Goal: Register for event/course

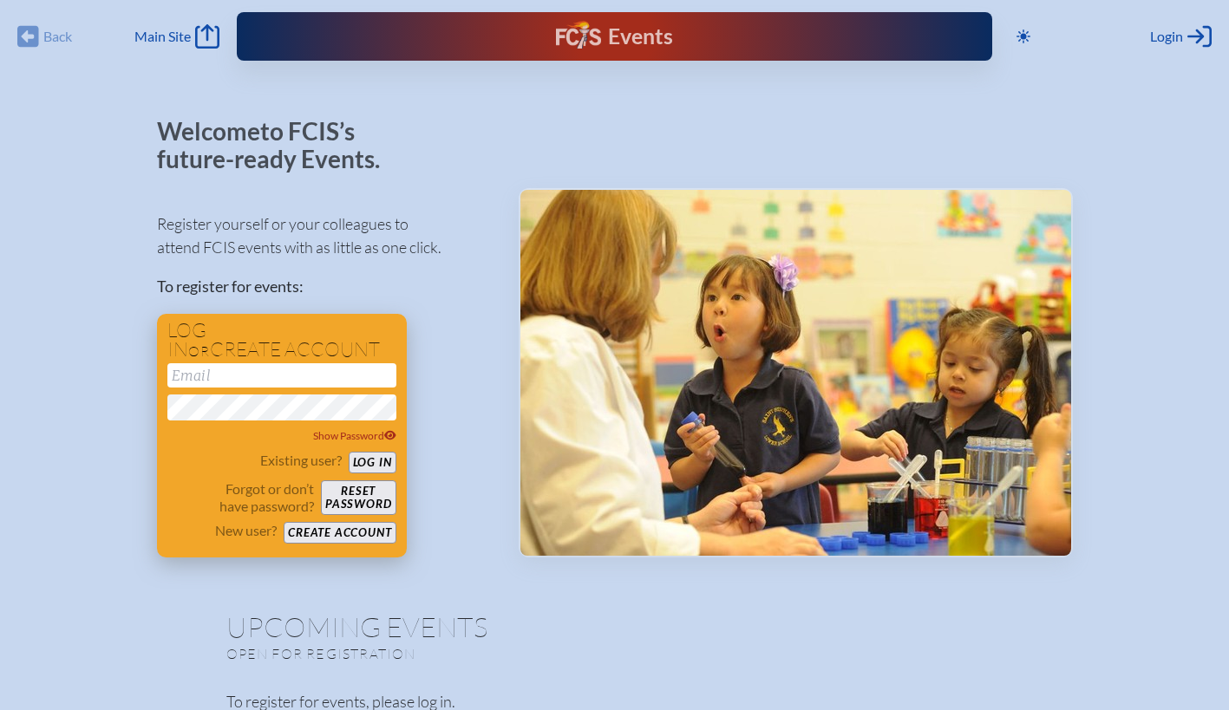
click at [270, 377] on input "email" at bounding box center [281, 375] width 229 height 24
type input "[EMAIL_ADDRESS][PERSON_NAME][DOMAIN_NAME]"
click at [349, 452] on button "Log in" at bounding box center [373, 463] width 48 height 22
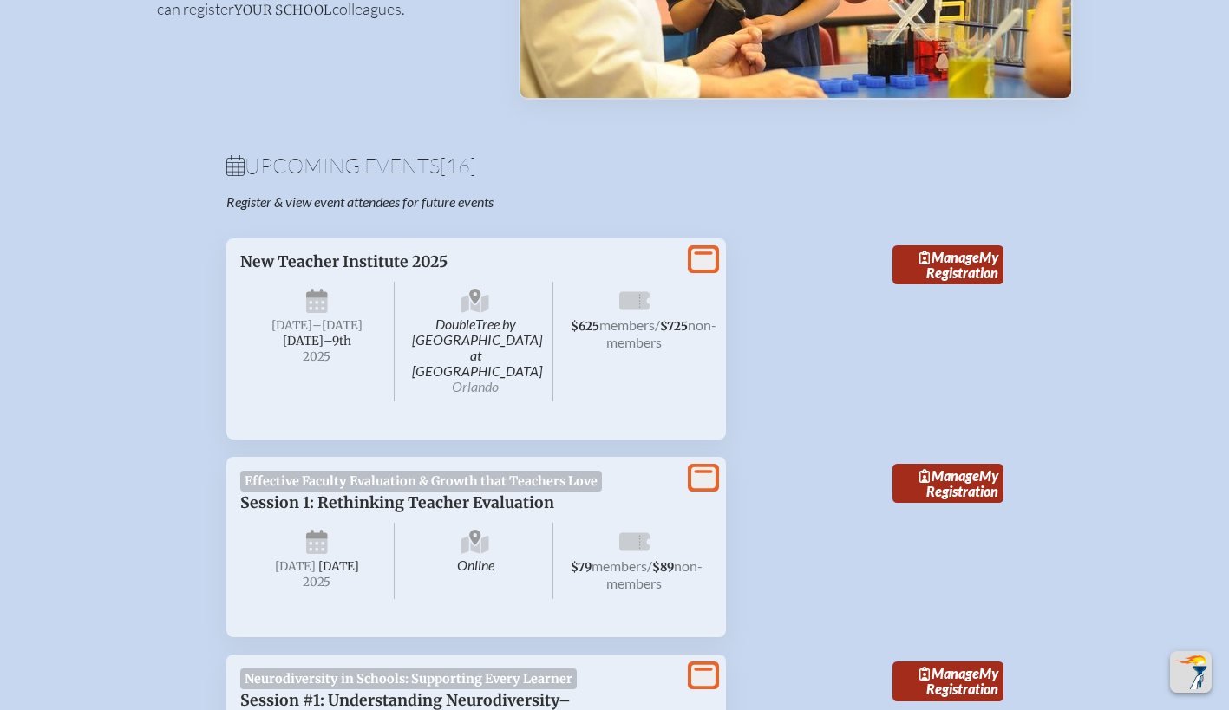
scroll to position [485, 0]
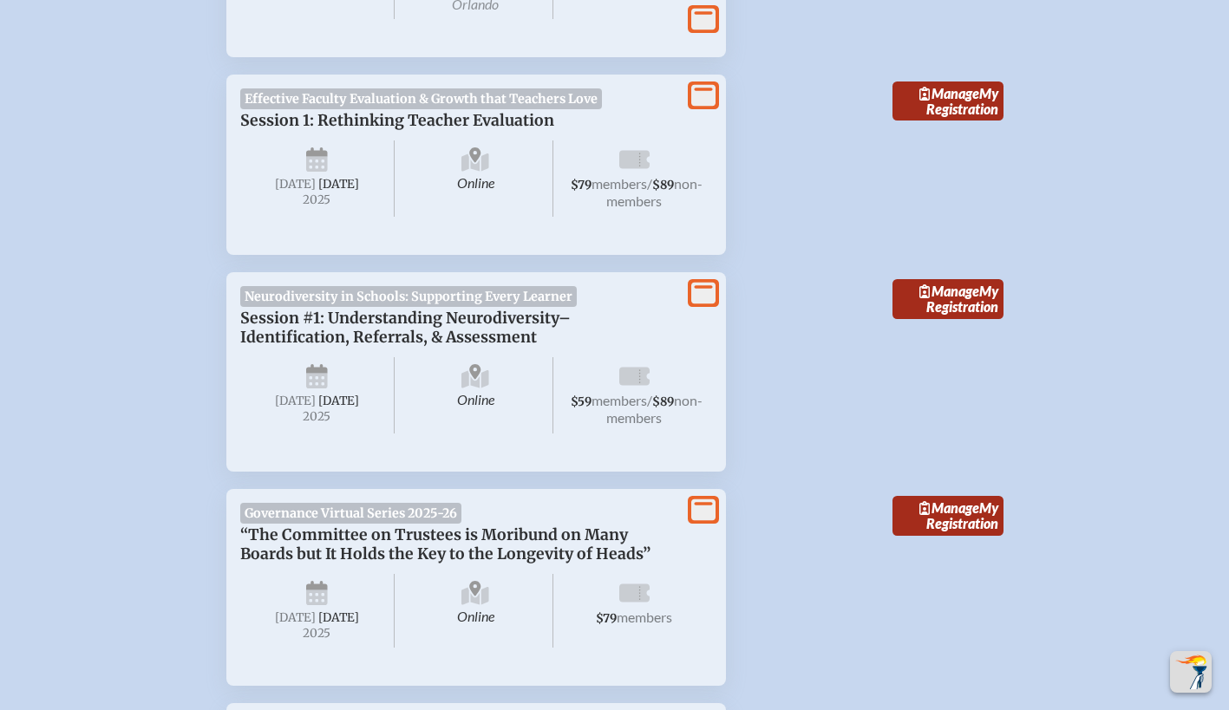
scroll to position [840, 0]
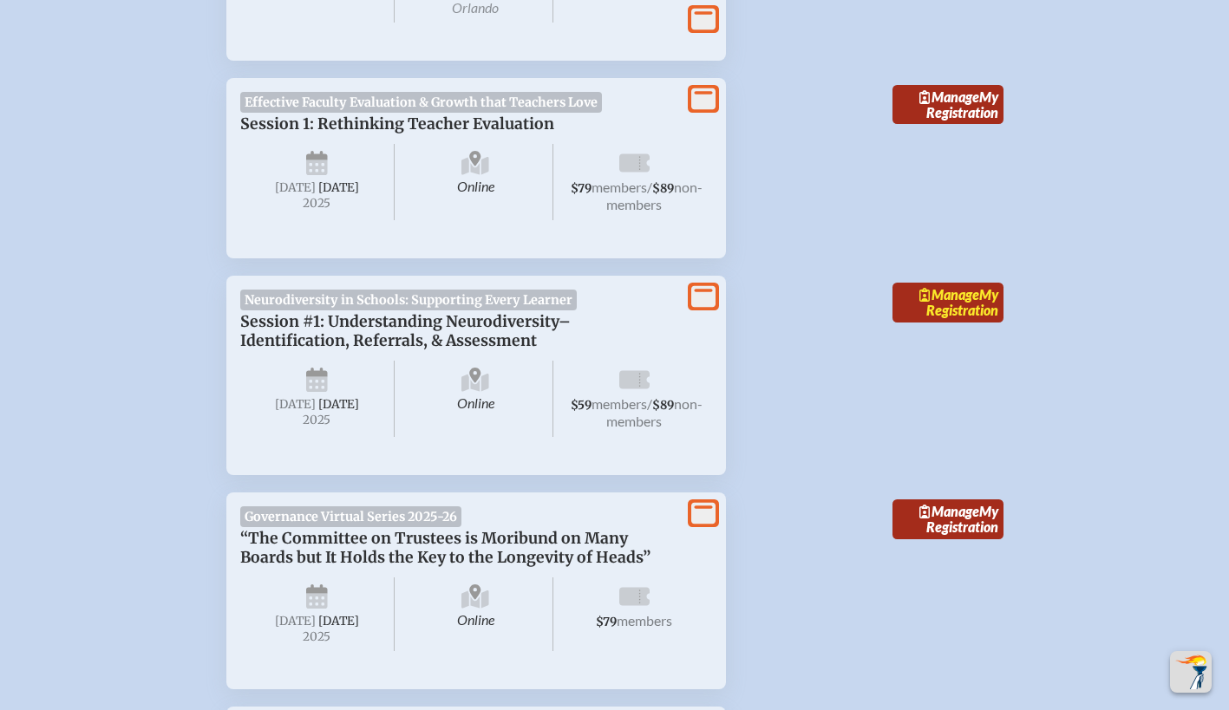
click at [970, 299] on link "Manage My Registration" at bounding box center [947, 303] width 111 height 40
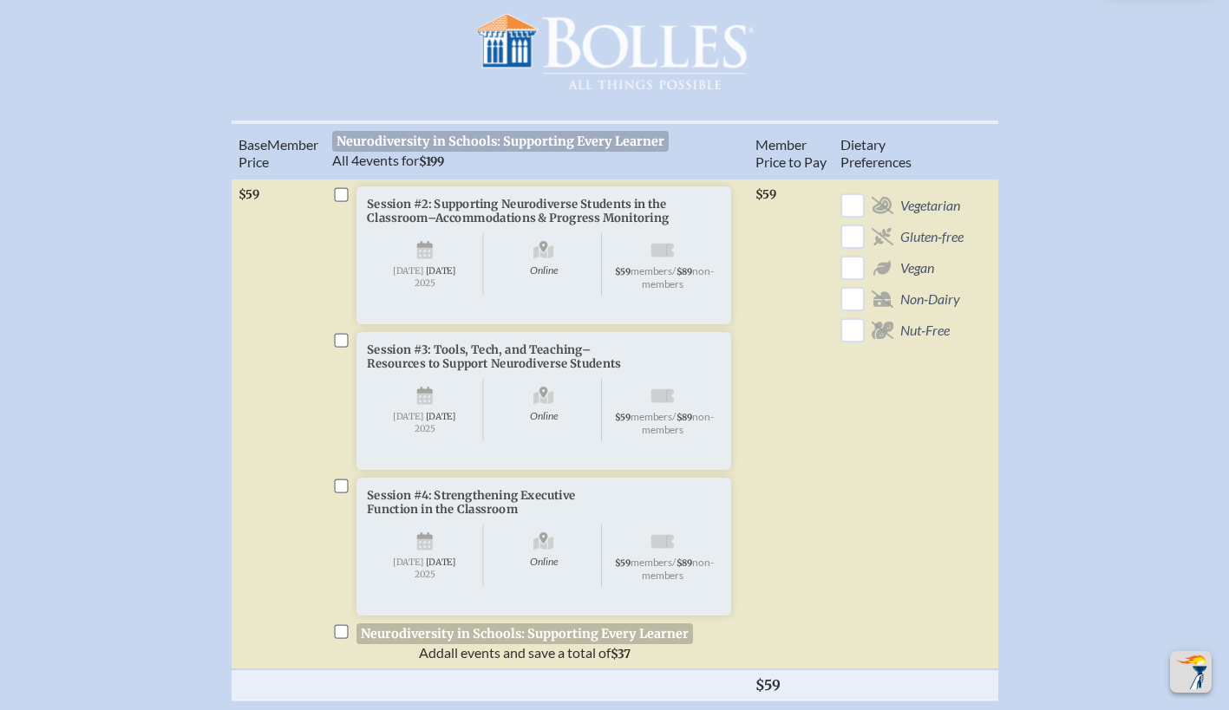
scroll to position [550, 0]
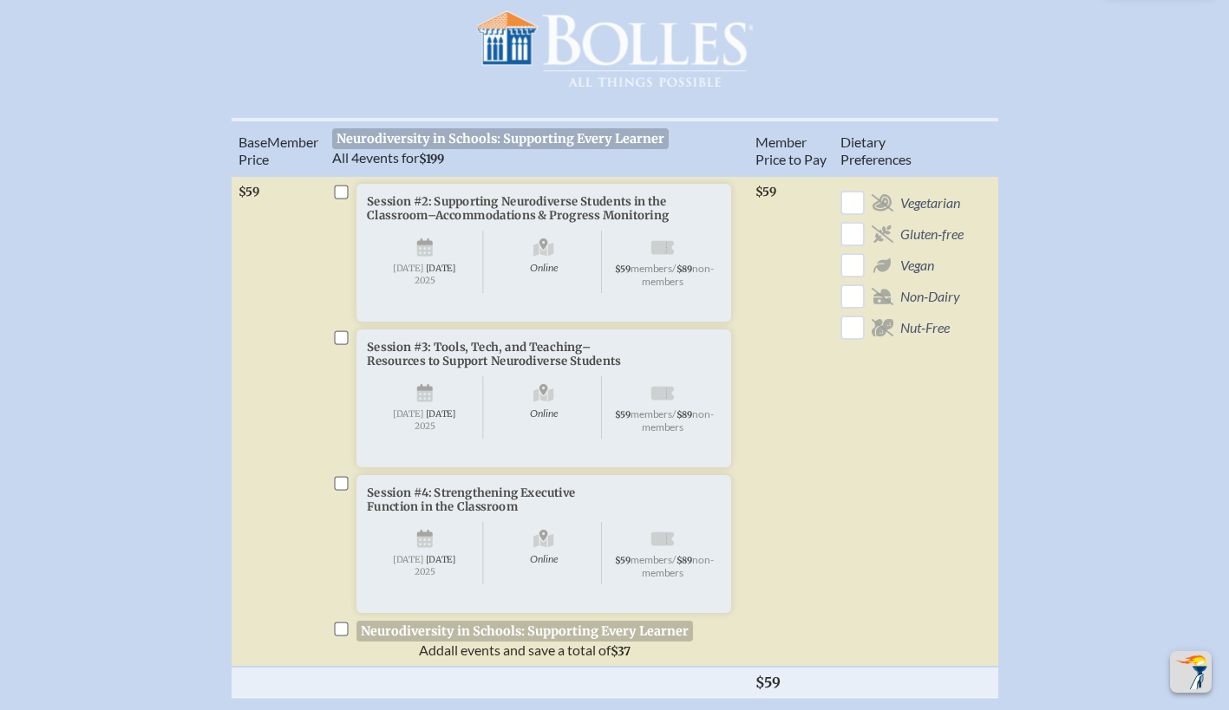
click at [344, 199] on input "checkbox" at bounding box center [341, 193] width 14 height 14
checkbox input "true"
click at [341, 345] on input "checkbox" at bounding box center [341, 338] width 14 height 14
checkbox input "true"
click at [346, 491] on input "checkbox" at bounding box center [341, 484] width 14 height 14
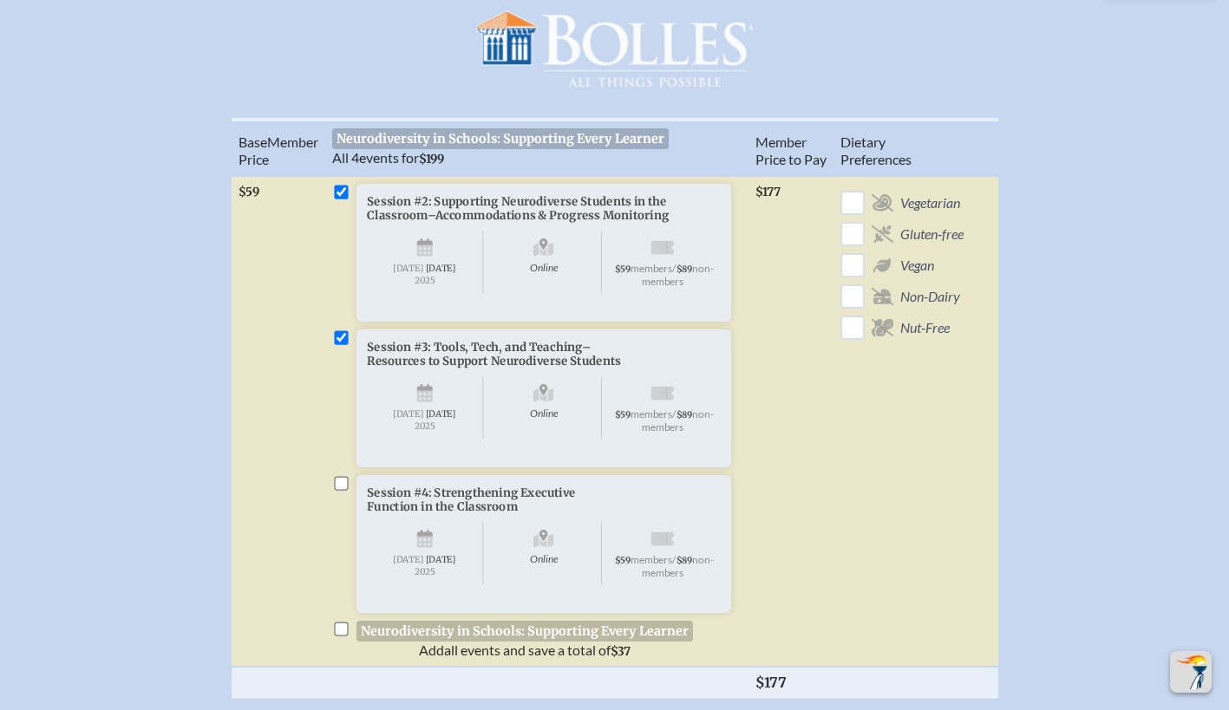
checkbox input "true"
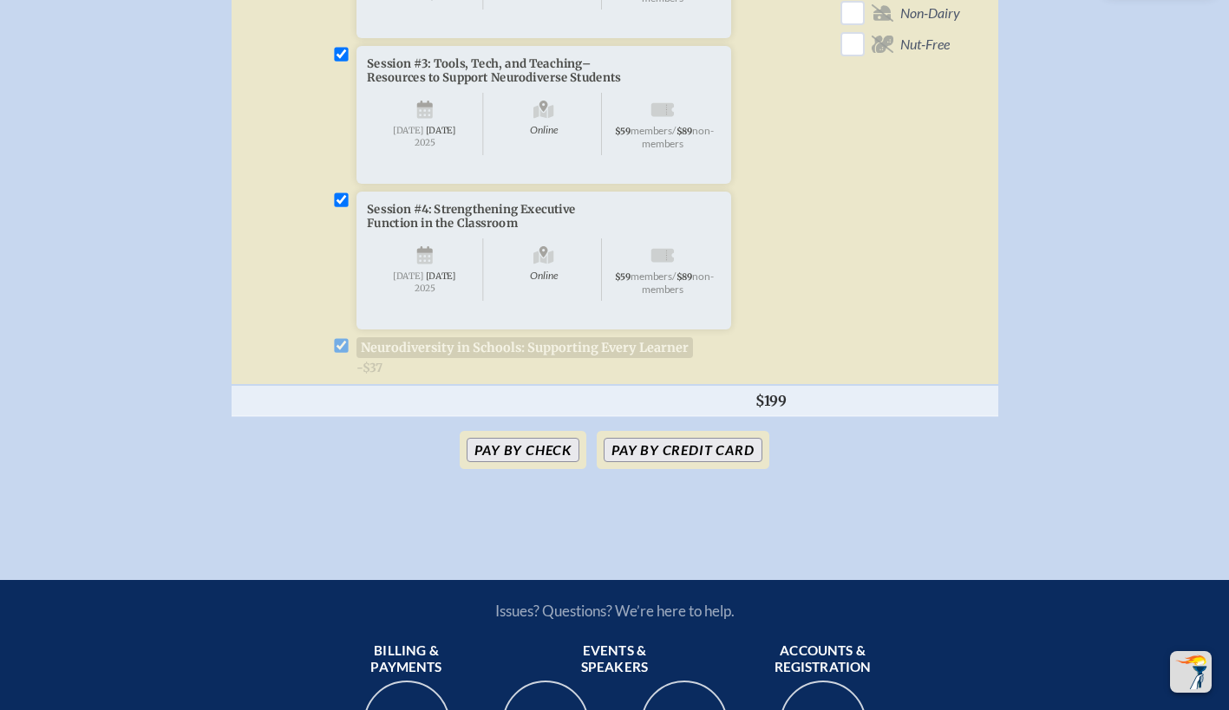
scroll to position [887, 0]
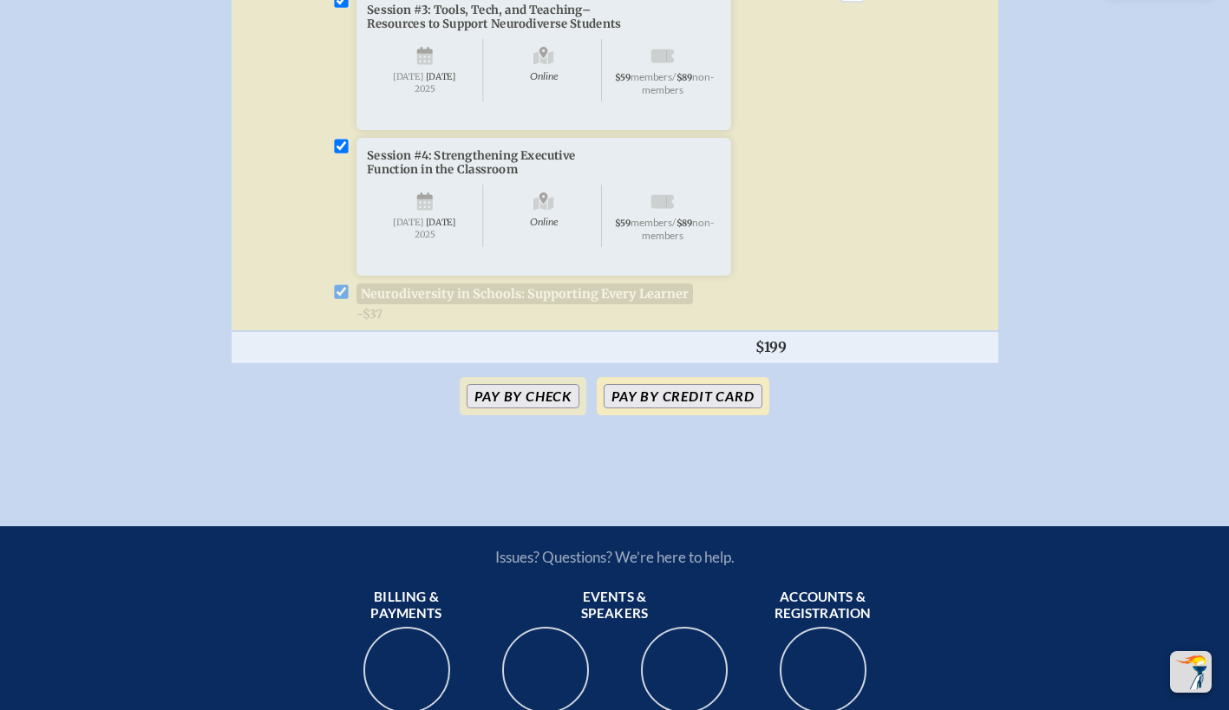
click at [714, 408] on button "Pay by Credit Card" at bounding box center [683, 396] width 158 height 24
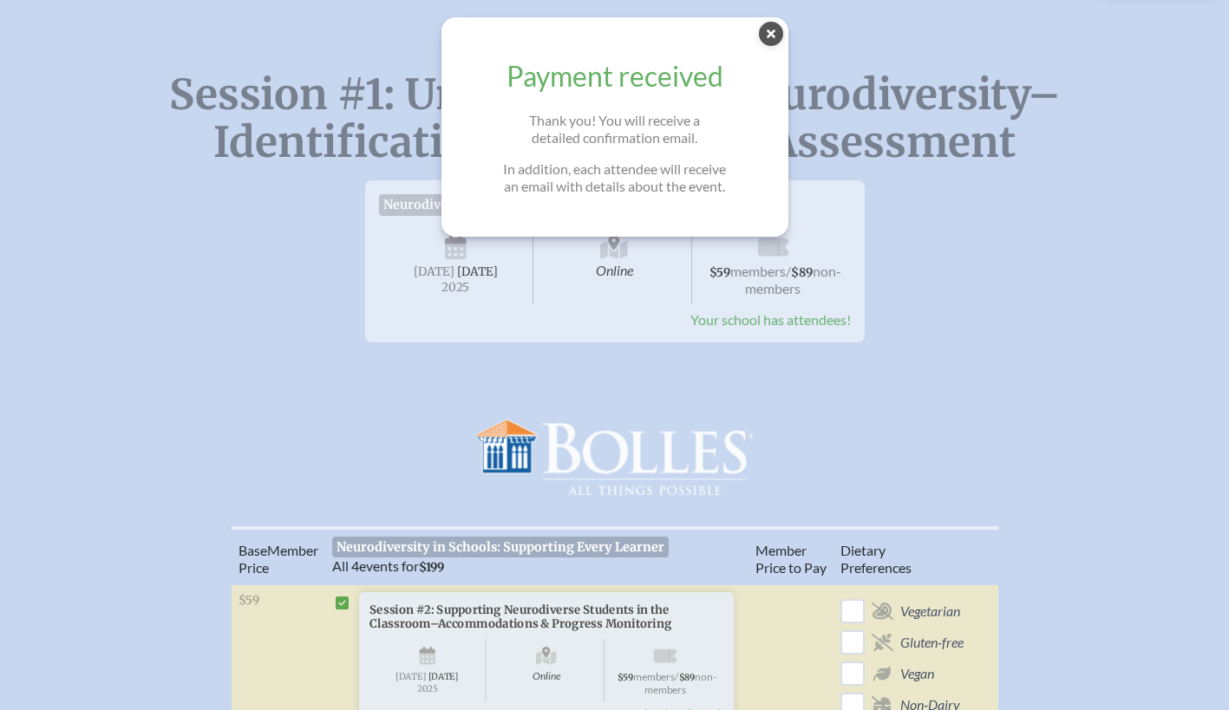
scroll to position [135, 0]
